Goal: Task Accomplishment & Management: Manage account settings

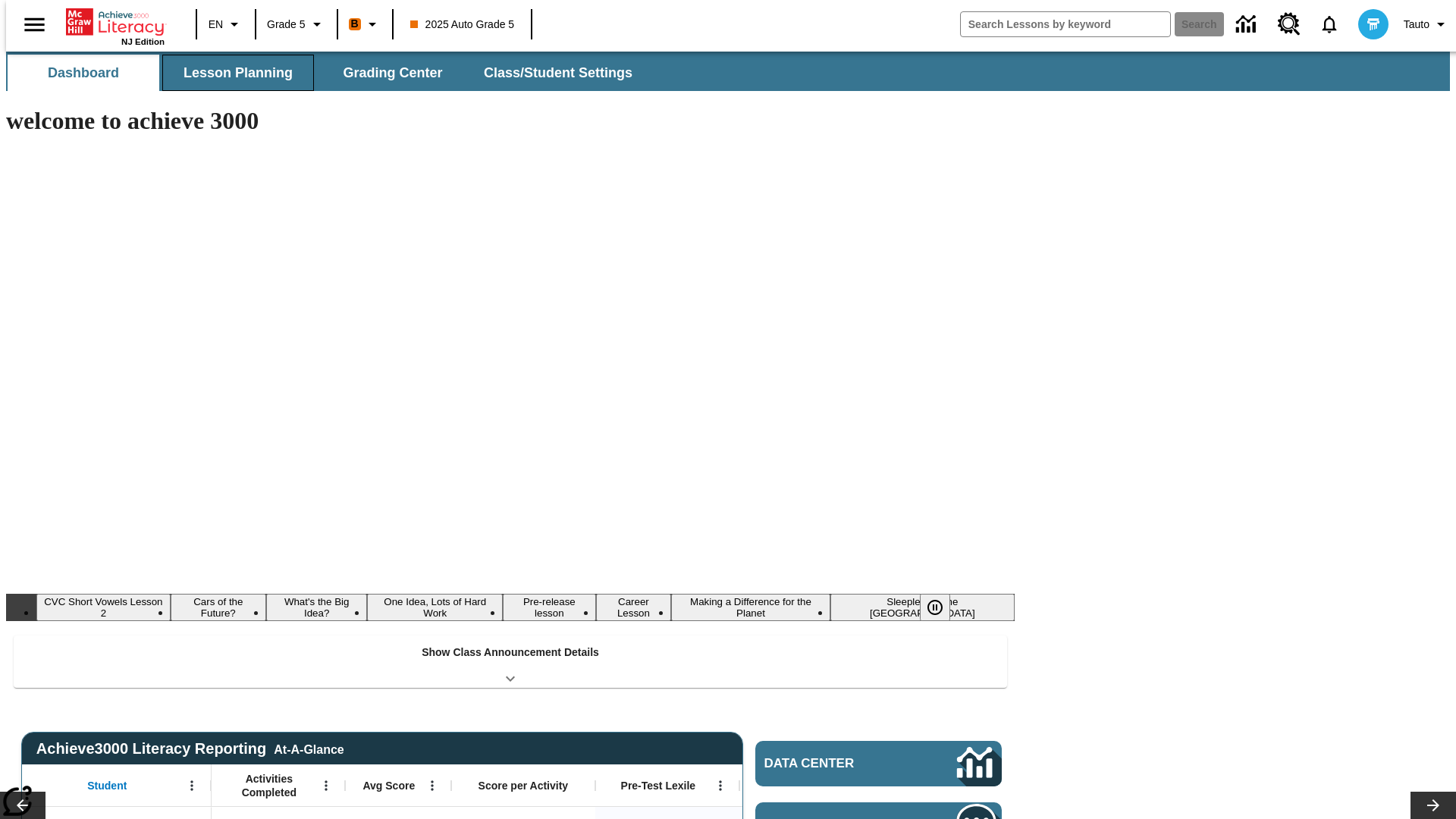
click at [232, 73] on span "Lesson Planning" at bounding box center [238, 73] width 109 height 17
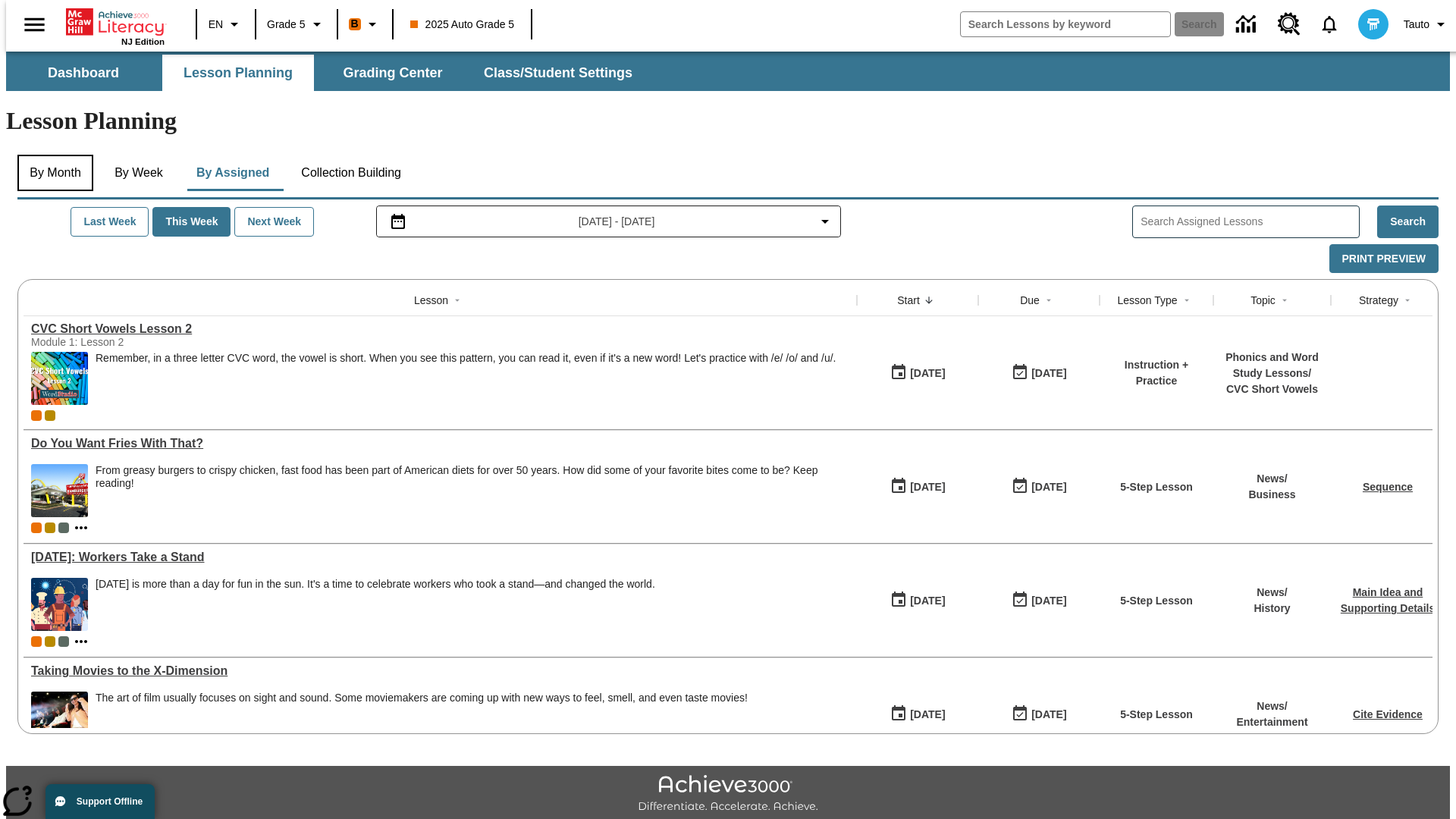
click at [51, 155] on button "By Month" at bounding box center [55, 173] width 76 height 37
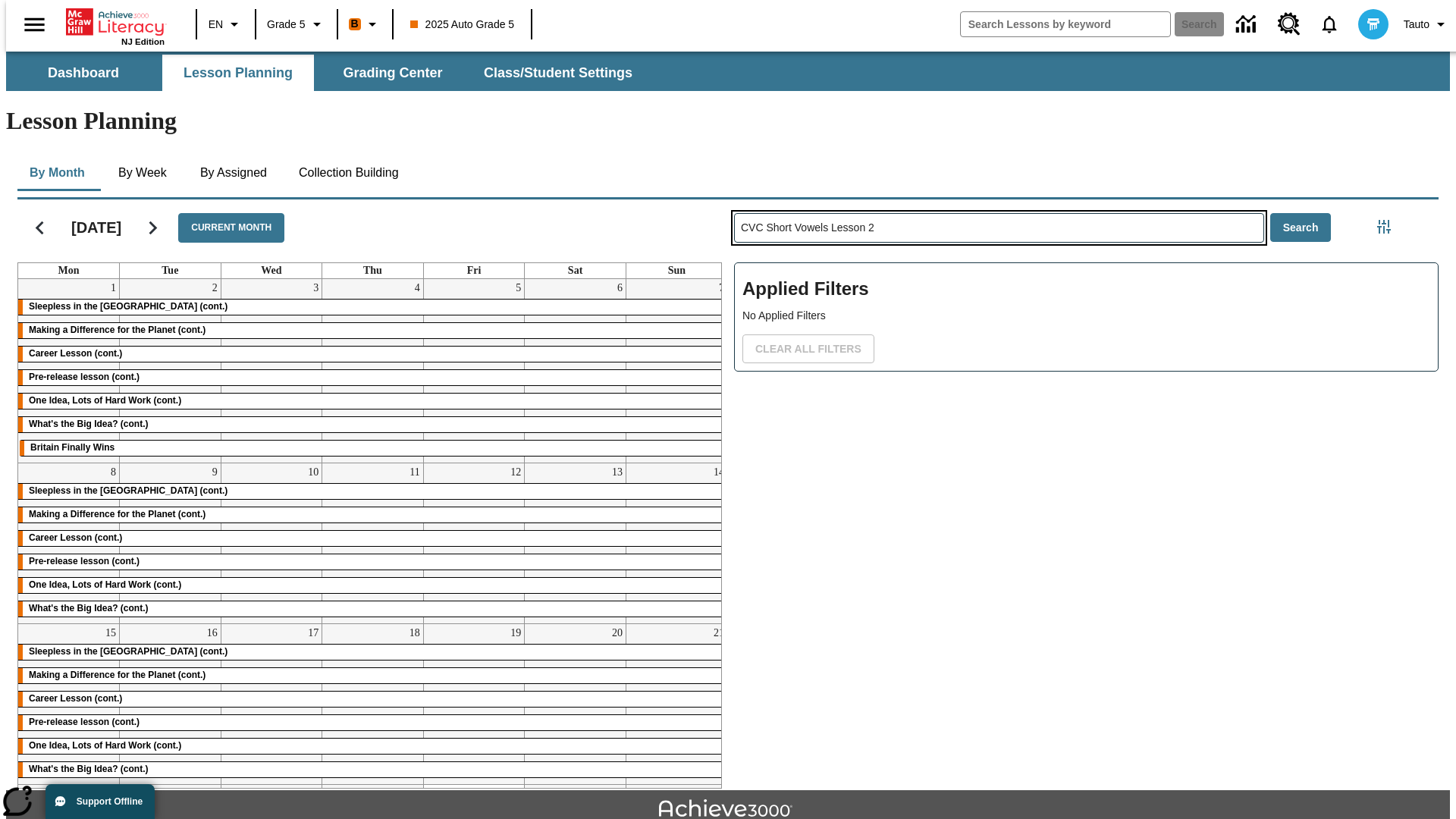
type input "CVC Short Vowels Lesson 2"
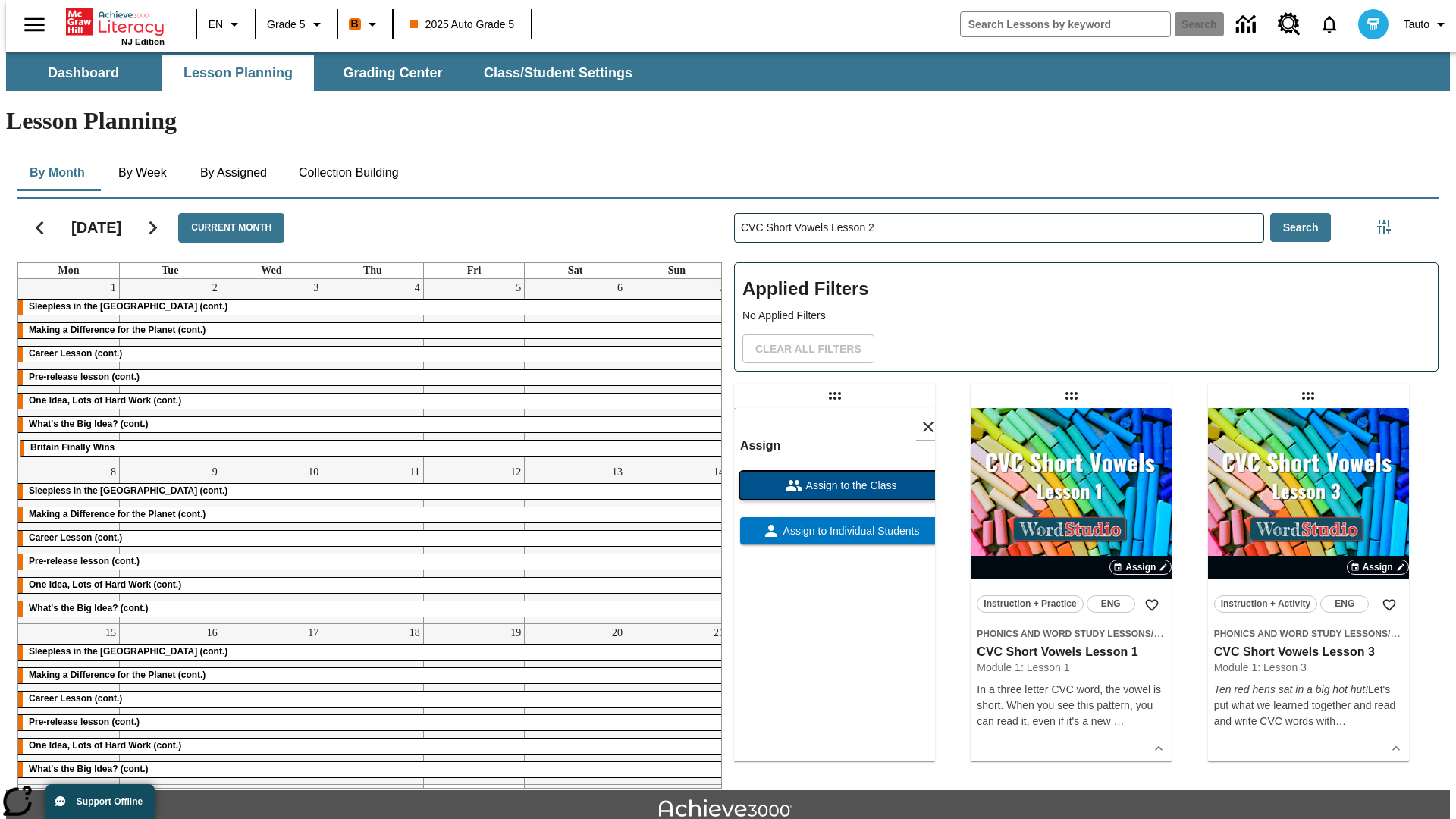
click at [834, 477] on span "Assign to the Class" at bounding box center [850, 485] width 94 height 16
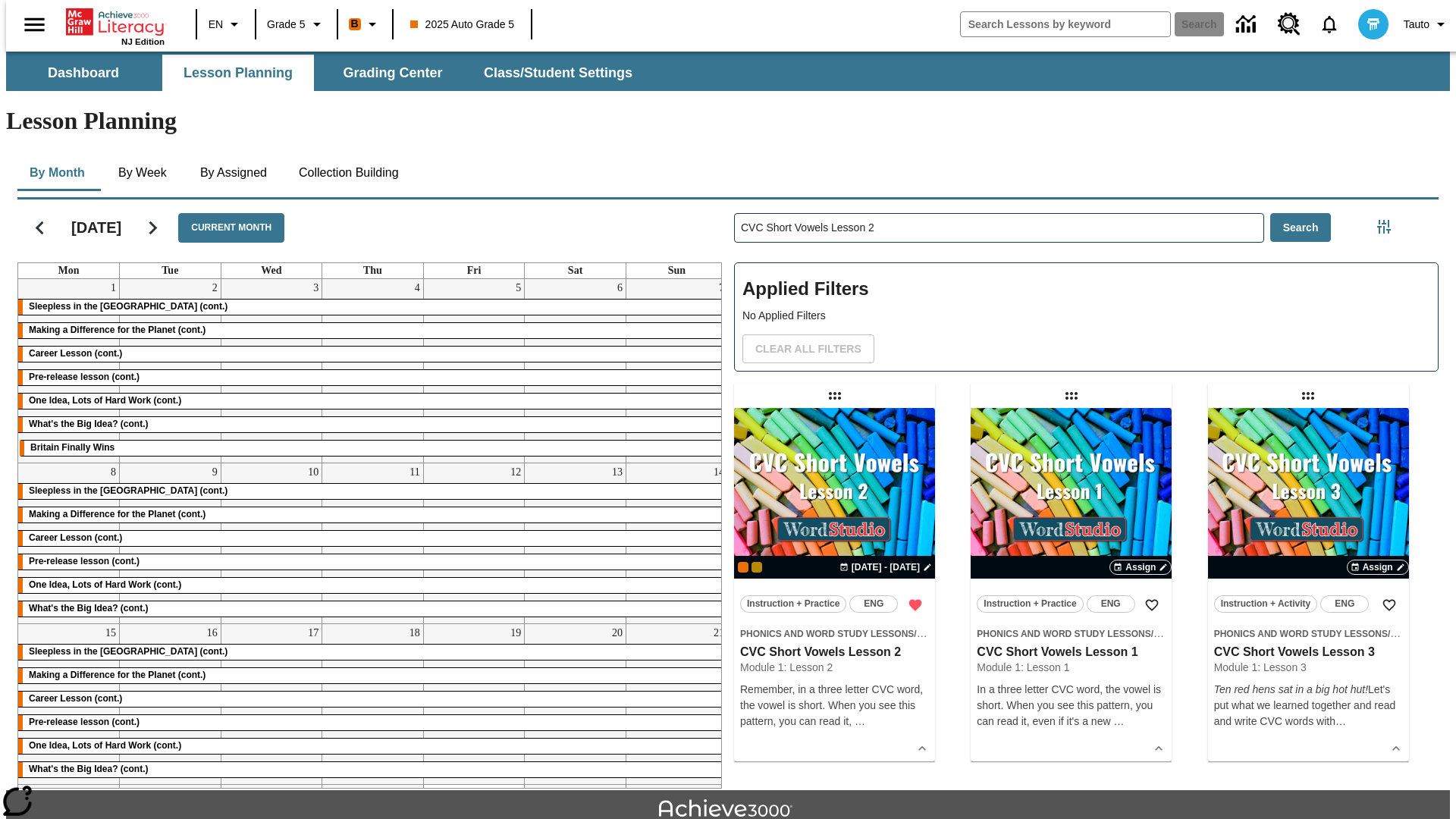
scroll to position [34, 0]
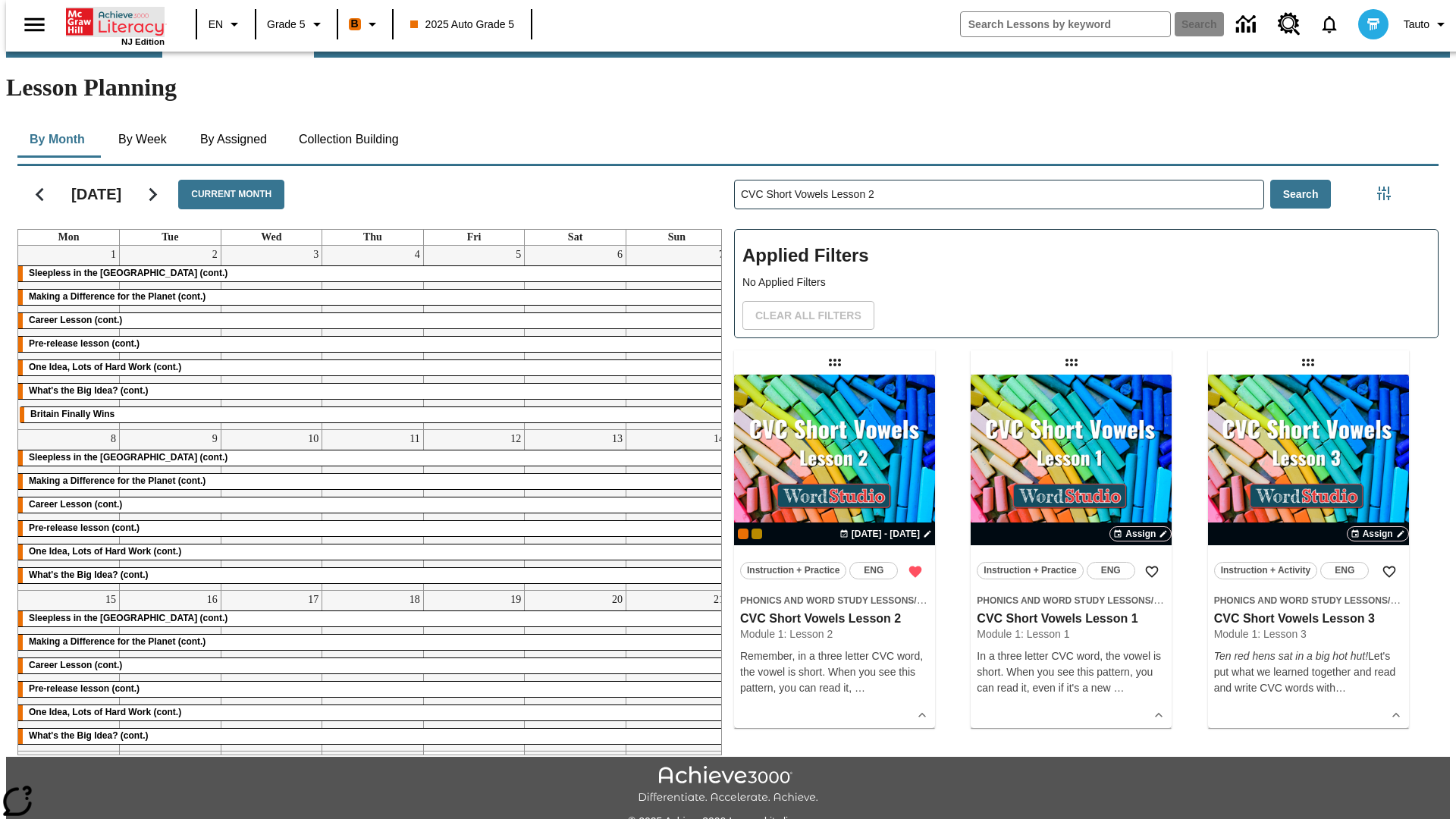
click at [109, 20] on icon "Home" at bounding box center [116, 22] width 101 height 30
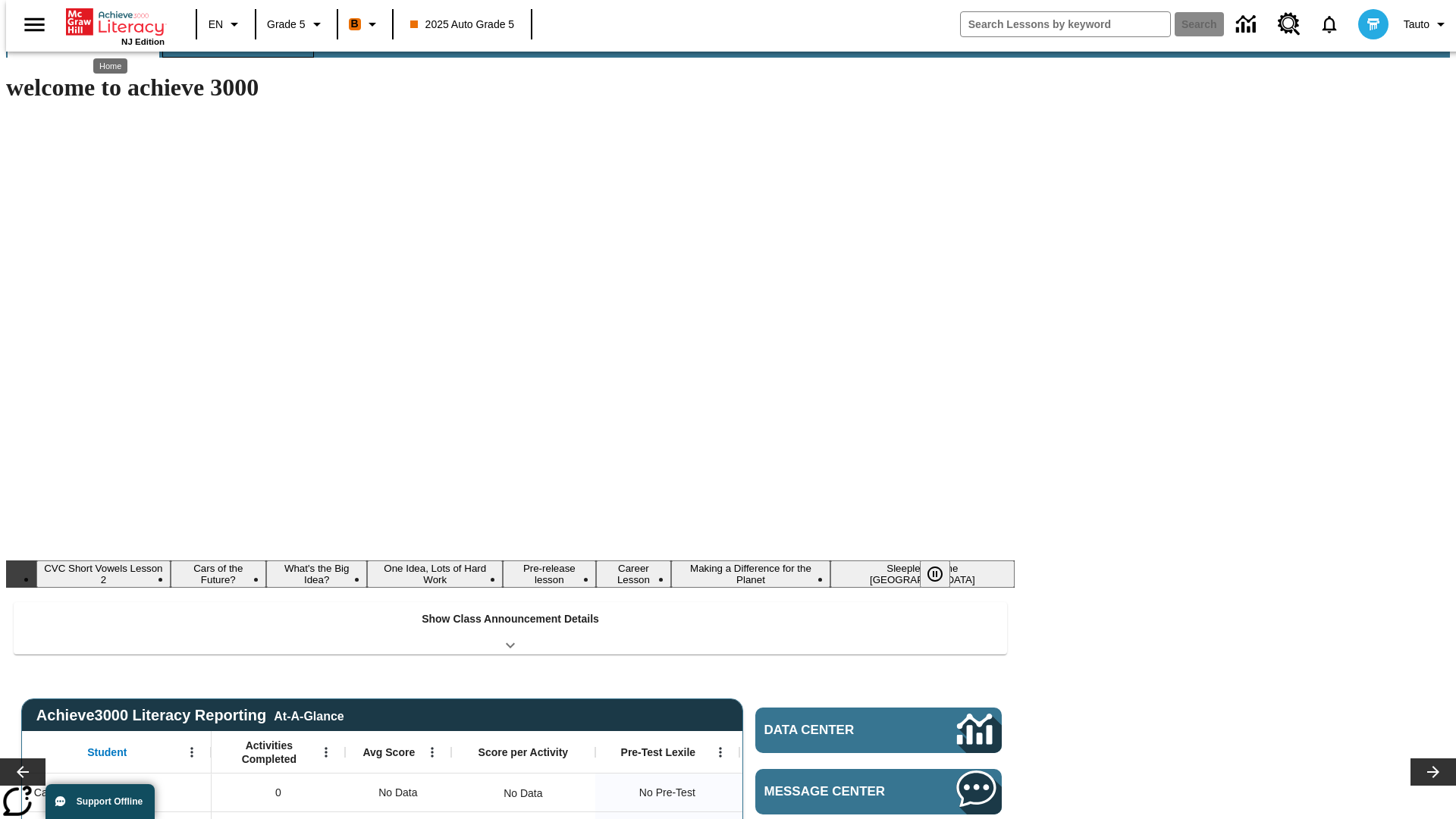
click at [232, 48] on span "Lesson Planning" at bounding box center [238, 40] width 109 height 17
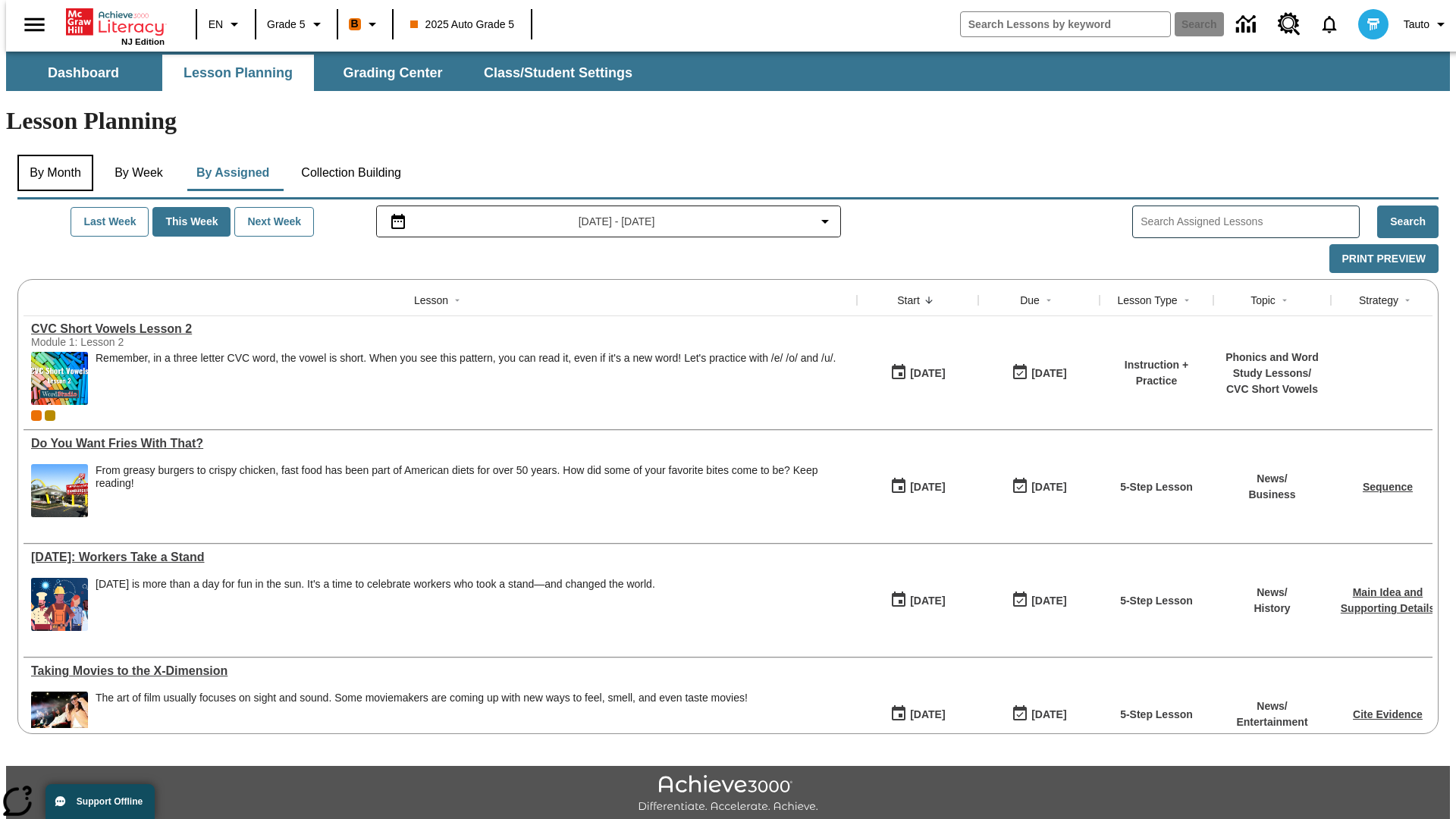
click at [51, 155] on button "By Month" at bounding box center [55, 173] width 76 height 37
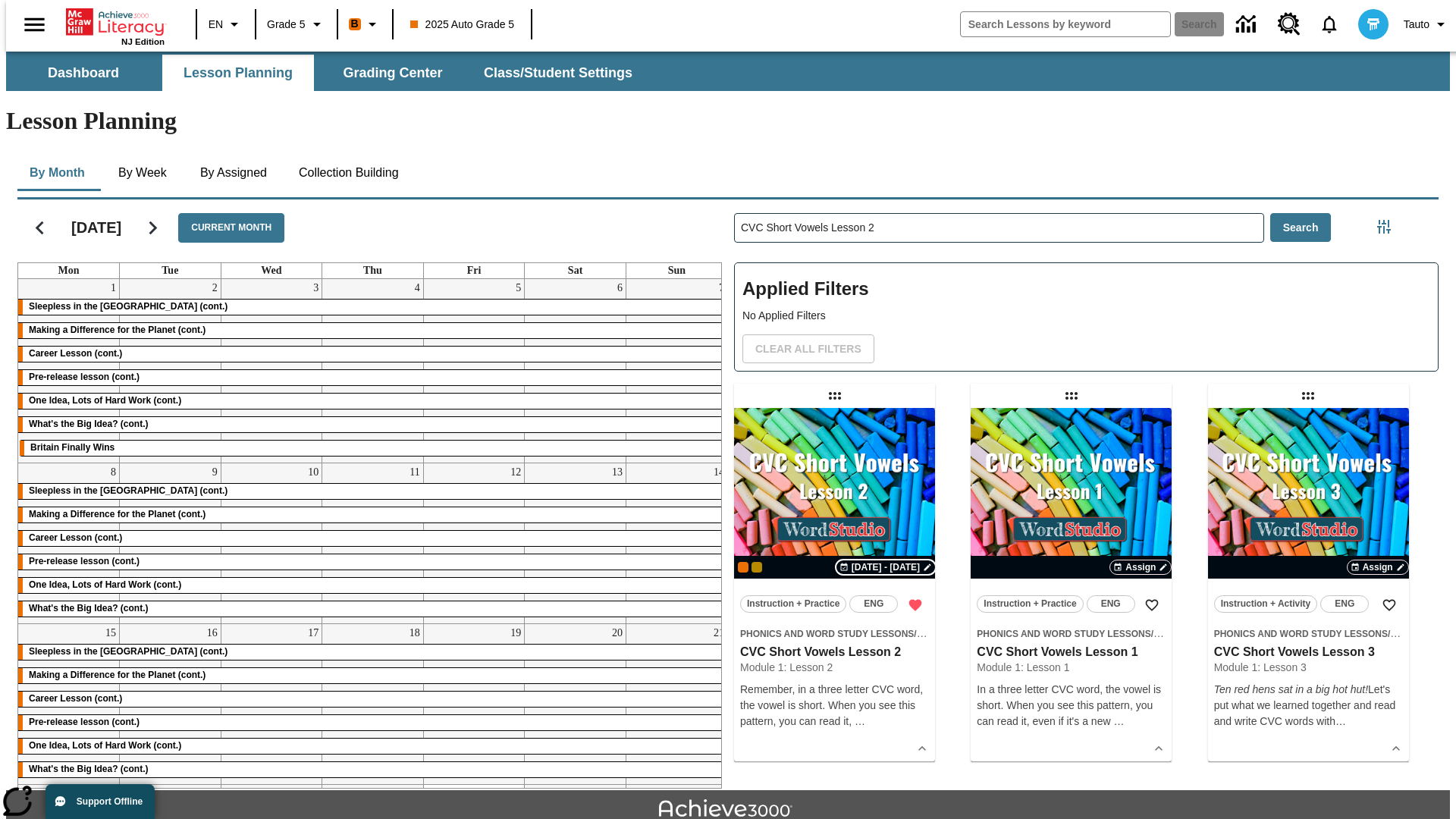
click at [886, 560] on span "[DATE] - [DATE]" at bounding box center [885, 567] width 68 height 13
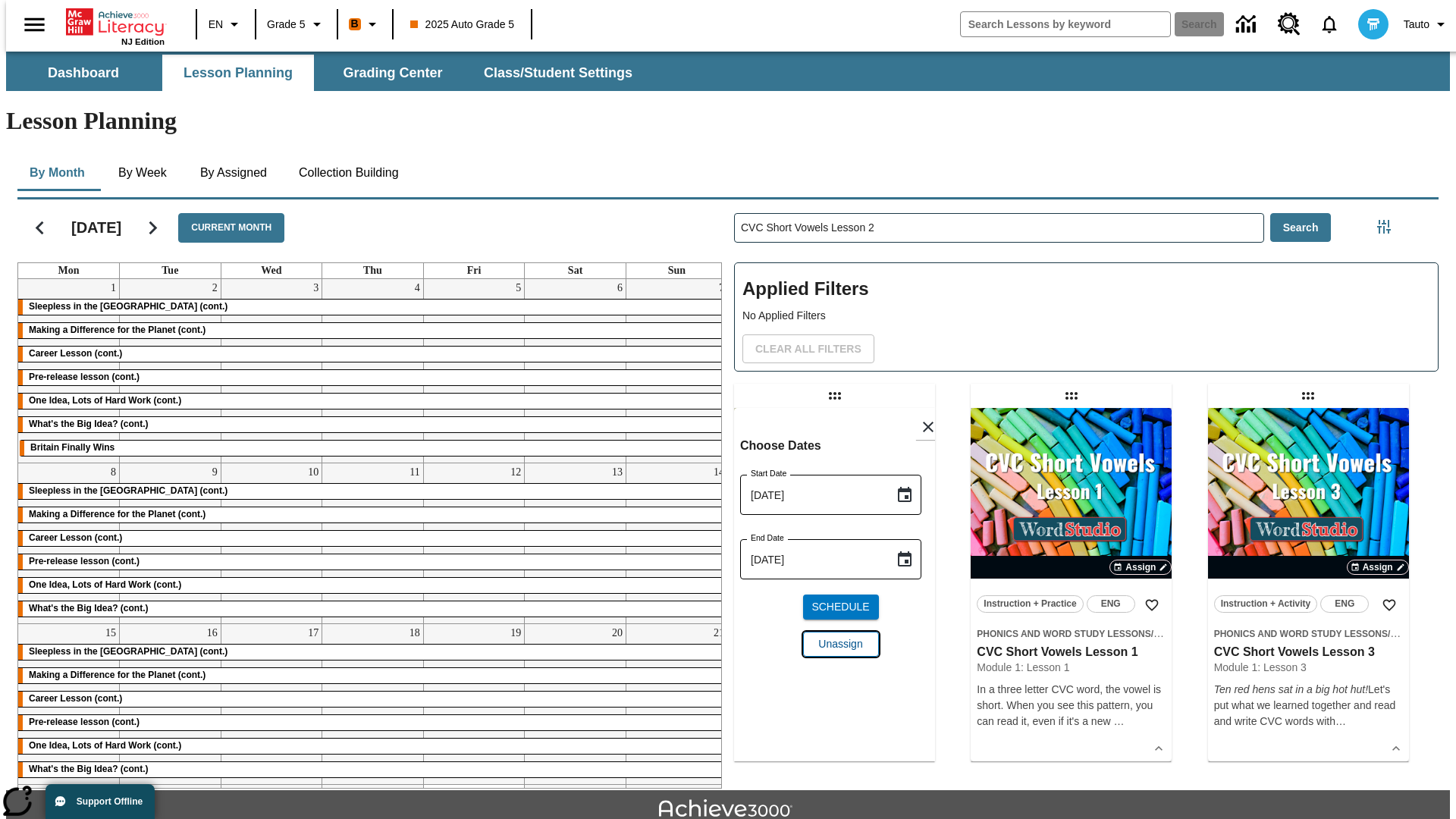
click at [834, 636] on span "Unassign" at bounding box center [840, 644] width 44 height 16
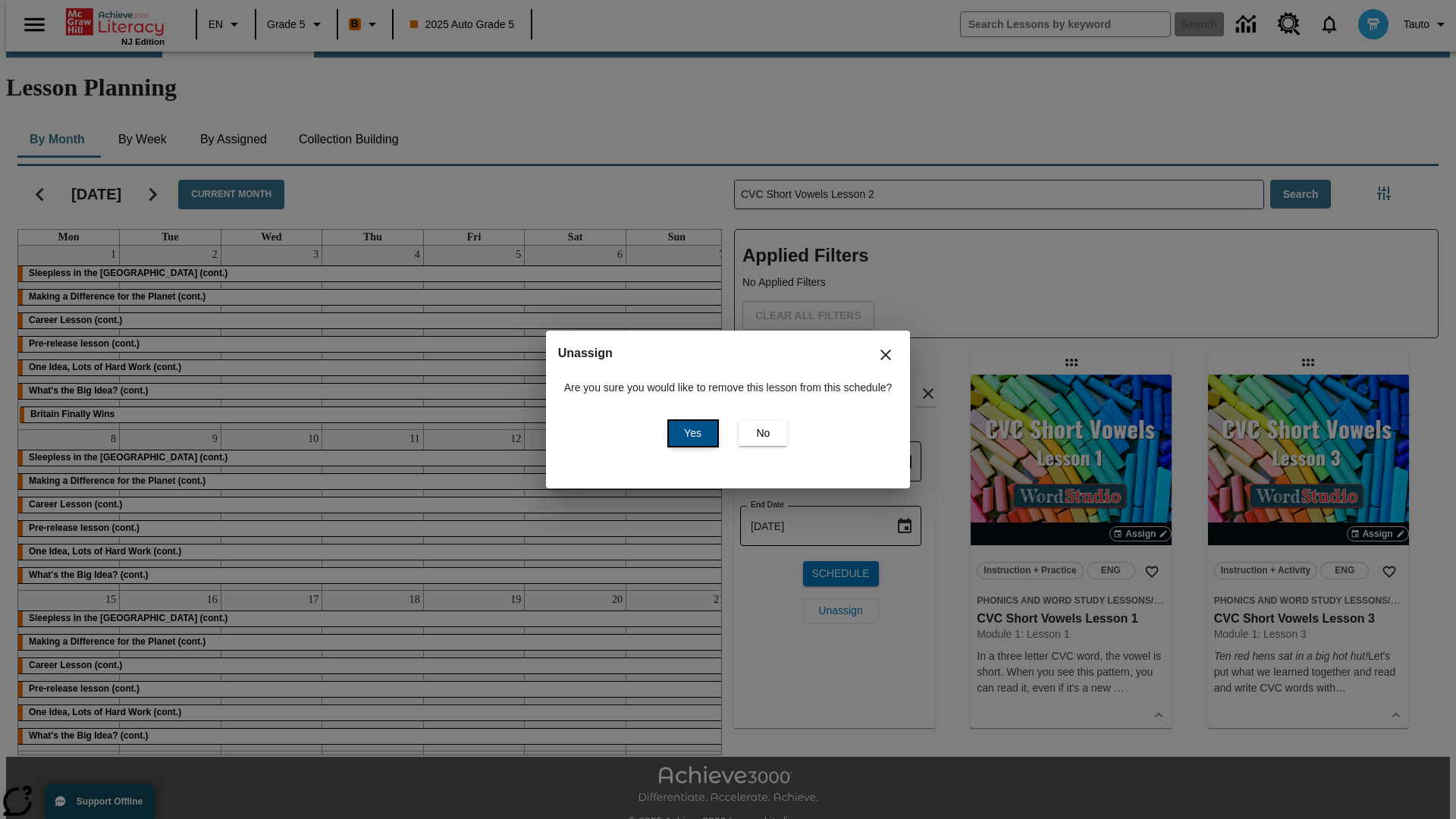
click at [690, 433] on span "Yes" at bounding box center [692, 433] width 17 height 16
